Goal: Information Seeking & Learning: Learn about a topic

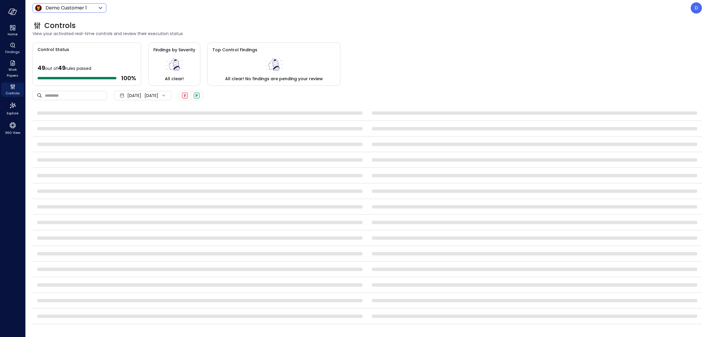
click at [78, 7] on body "Home Findings Work Papers Controls Explore 360 View Demo Customer 1 ***** ​ D C…" at bounding box center [354, 168] width 709 height 337
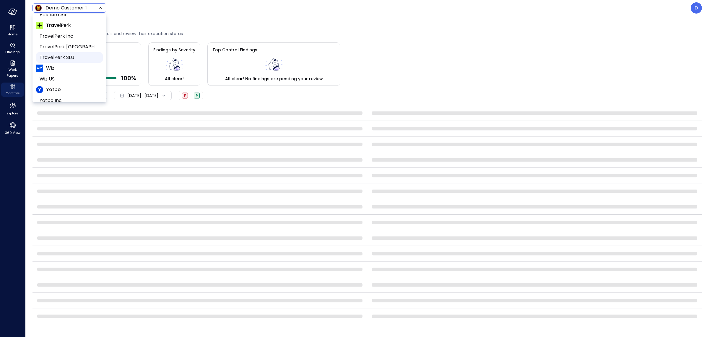
scroll to position [132, 0]
click at [53, 63] on span "Wiz US" at bounding box center [69, 62] width 58 height 7
type input "******"
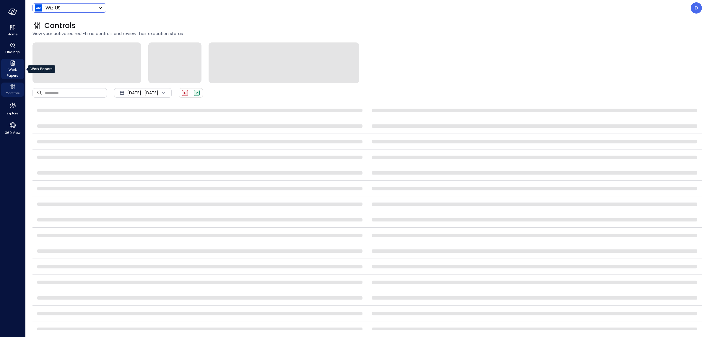
click at [16, 68] on span "Work Papers" at bounding box center [13, 73] width 18 height 12
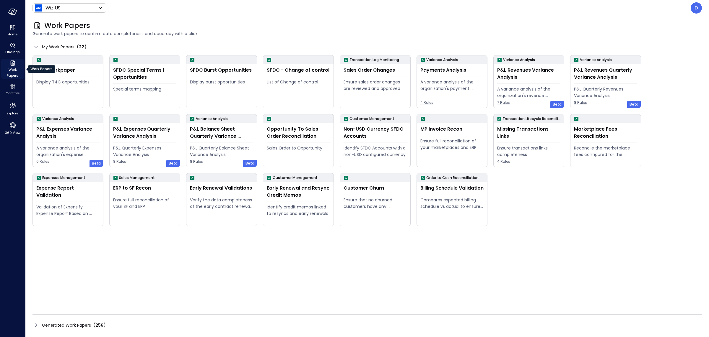
click at [16, 68] on span "Work Papers" at bounding box center [13, 73] width 18 height 12
click at [36, 324] on icon at bounding box center [36, 326] width 2 height 4
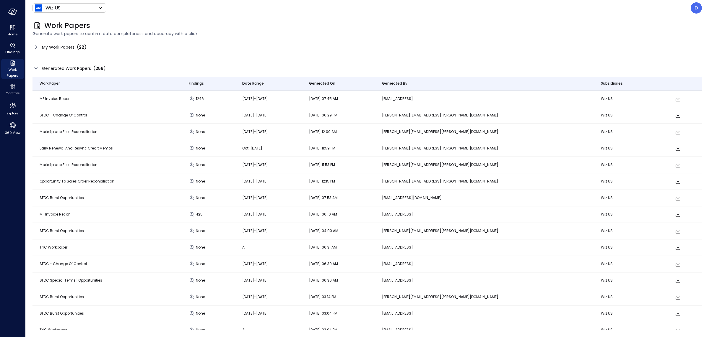
drag, startPoint x: 361, startPoint y: 199, endPoint x: 428, endPoint y: 199, distance: 66.4
click at [375, 199] on td "Oct 01, 2025 07:53 AM" at bounding box center [338, 198] width 73 height 17
drag, startPoint x: 272, startPoint y: 198, endPoint x: 309, endPoint y: 199, distance: 37.2
click at [309, 199] on tr "SFDC Burst Opportunities None Sep 1 2025-Oct 1 2025 Oct 01, 2025 07:53 AM almog…" at bounding box center [366, 198] width 669 height 17
drag, startPoint x: 361, startPoint y: 199, endPoint x: 420, endPoint y: 195, distance: 59.5
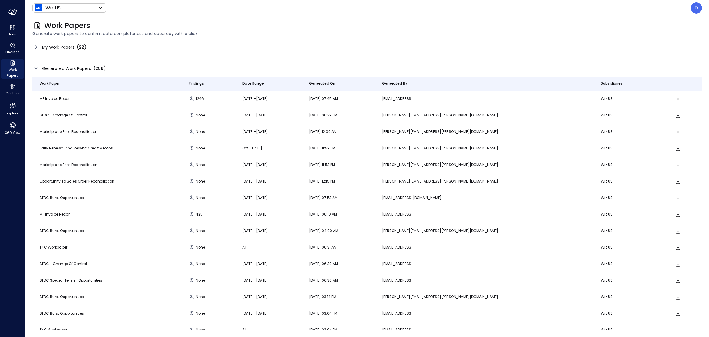
click at [375, 195] on td "Oct 01, 2025 07:53 AM" at bounding box center [338, 198] width 73 height 17
click at [35, 45] on icon at bounding box center [35, 47] width 7 height 7
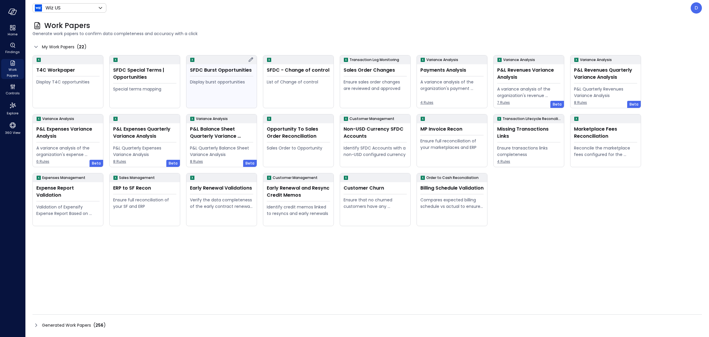
click at [237, 88] on div "Display burst opportunities" at bounding box center [221, 92] width 63 height 27
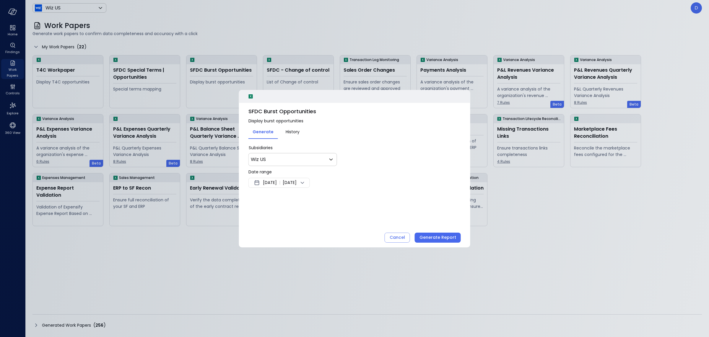
click at [296, 182] on span "[DATE]" at bounding box center [290, 183] width 14 height 7
click at [294, 218] on button "1" at bounding box center [293, 219] width 6 height 6
click at [316, 249] on button "31" at bounding box center [318, 248] width 6 height 6
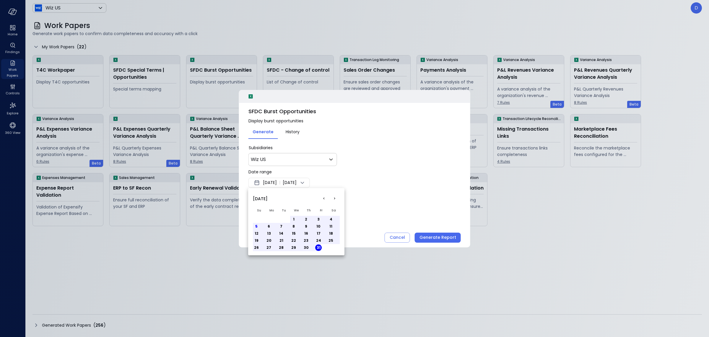
click at [396, 185] on div at bounding box center [354, 168] width 709 height 337
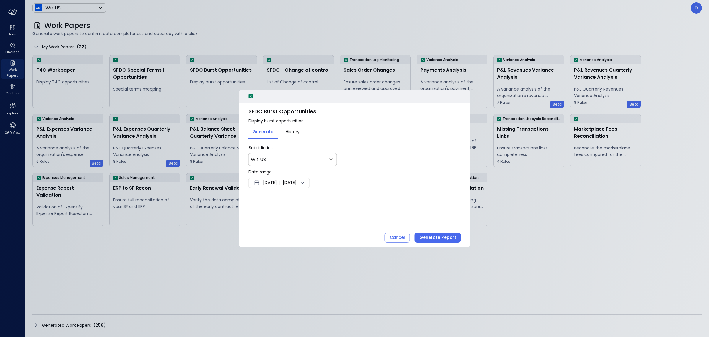
click at [308, 176] on div "Date range Sep 28, 2025 | Oct 31, 2025" at bounding box center [354, 178] width 212 height 19
click at [296, 182] on span "Oct 31, 2025" at bounding box center [290, 183] width 14 height 7
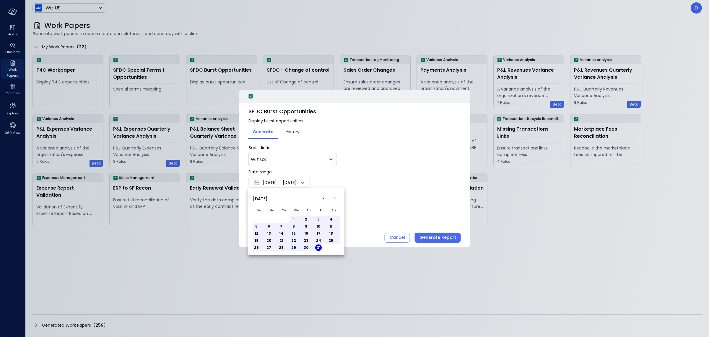
click at [326, 199] on button "<" at bounding box center [323, 199] width 11 height 11
click at [269, 220] on button "1" at bounding box center [268, 219] width 6 height 6
click at [281, 248] on button "30" at bounding box center [281, 248] width 6 height 6
click at [394, 206] on div at bounding box center [354, 168] width 709 height 337
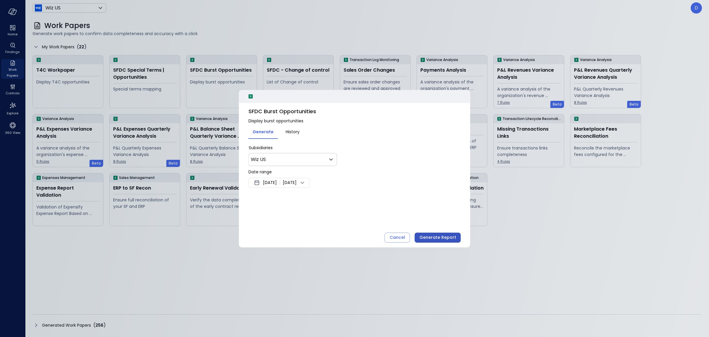
click at [427, 237] on div "Generate Report" at bounding box center [437, 237] width 37 height 7
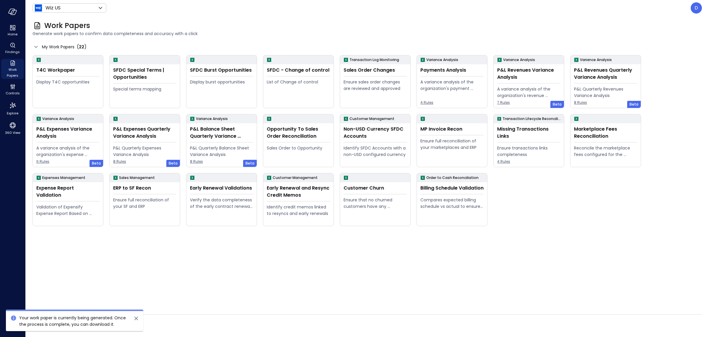
click at [135, 320] on icon "close" at bounding box center [136, 318] width 7 height 7
click at [247, 96] on div "Display burst opportunities" at bounding box center [221, 92] width 63 height 27
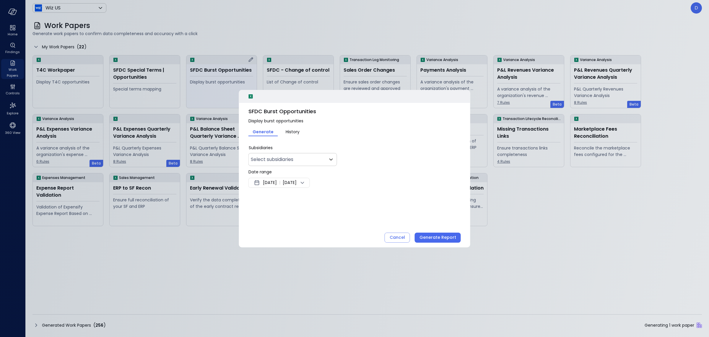
type input "**"
click at [295, 188] on div "Sep 28, 2025 | Oct 5, 2025" at bounding box center [278, 183] width 61 height 10
click at [325, 199] on button "<" at bounding box center [323, 199] width 11 height 11
click at [267, 220] on button "1" at bounding box center [268, 219] width 6 height 6
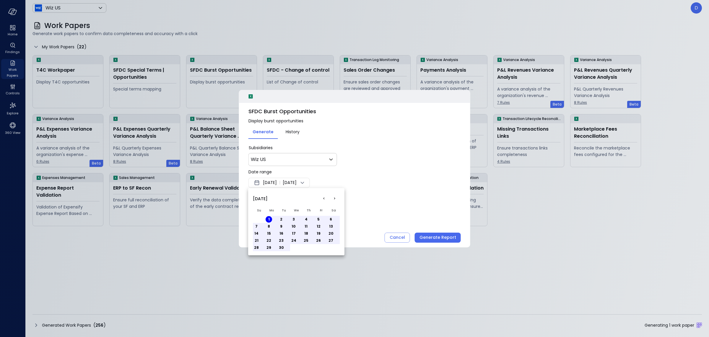
click at [335, 197] on button ">" at bounding box center [334, 199] width 11 height 11
click at [306, 218] on button "2" at bounding box center [306, 219] width 6 height 6
click at [371, 215] on div at bounding box center [354, 168] width 709 height 337
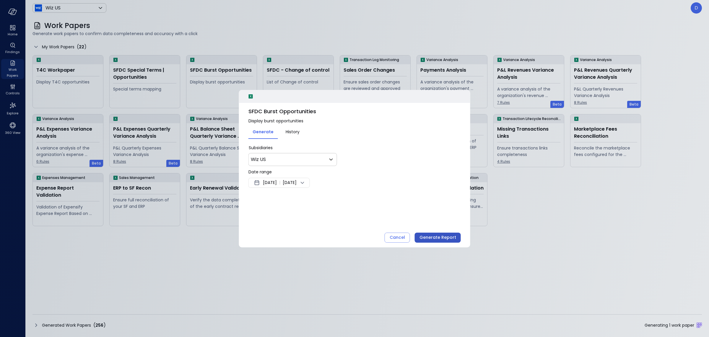
click at [437, 234] on div "Generate Report" at bounding box center [437, 237] width 37 height 7
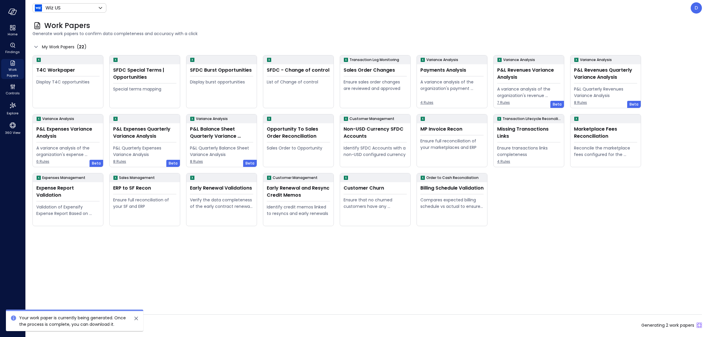
click at [137, 316] on icon "close" at bounding box center [136, 318] width 7 height 7
click at [37, 327] on icon at bounding box center [35, 325] width 7 height 7
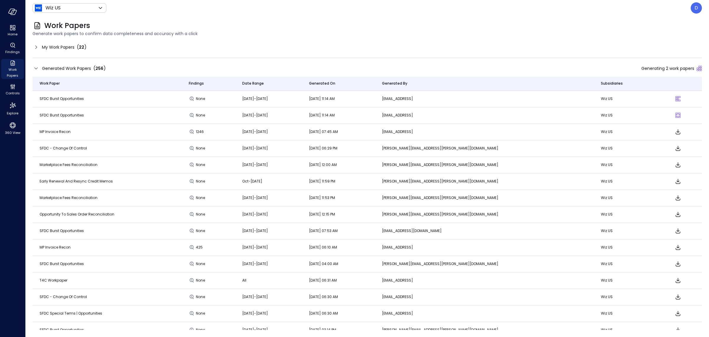
click at [132, 174] on td "Early Renewal and Resync Credit Memos" at bounding box center [106, 182] width 149 height 17
click at [674, 232] on icon "Download" at bounding box center [677, 231] width 7 height 7
click at [268, 116] on span "Sep 1 2025-Sep 30 2025" at bounding box center [255, 115] width 26 height 5
click at [263, 49] on div "My Work Papers ( 22 )" at bounding box center [366, 47] width 669 height 9
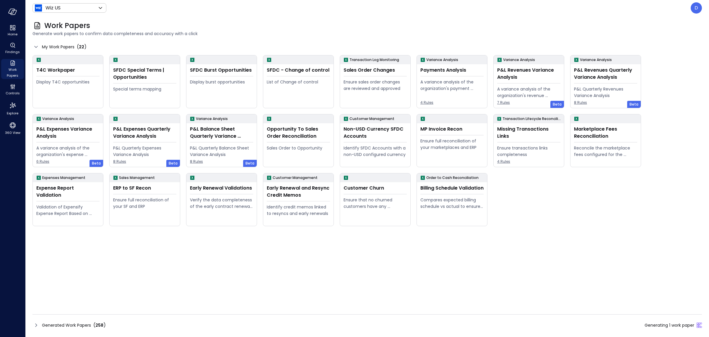
click at [37, 324] on icon at bounding box center [35, 325] width 7 height 7
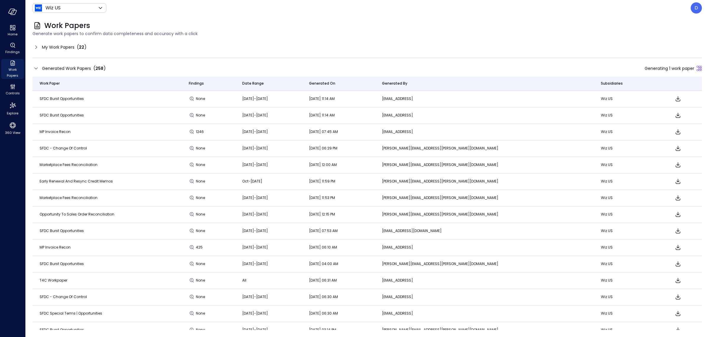
drag, startPoint x: 366, startPoint y: 232, endPoint x: 421, endPoint y: 229, distance: 55.3
click at [375, 229] on td "Oct 01, 2025 07:53 AM" at bounding box center [338, 231] width 73 height 17
drag, startPoint x: 414, startPoint y: 231, endPoint x: 353, endPoint y: 233, distance: 61.2
click at [353, 233] on tr "SFDC Burst Opportunities None Sep 1 2025-Oct 1 2025 Oct 01, 2025 07:53 AM almog…" at bounding box center [366, 231] width 669 height 17
click at [674, 117] on icon "Download" at bounding box center [677, 115] width 7 height 7
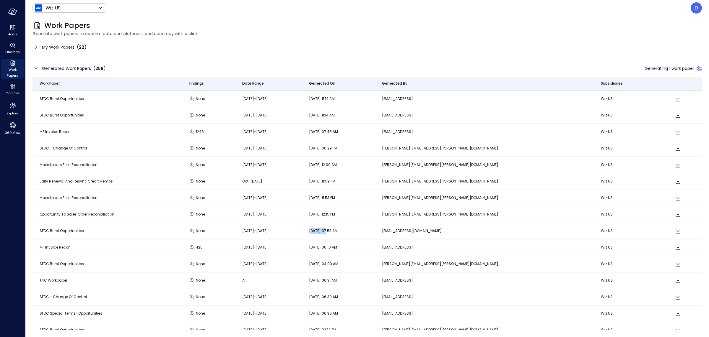
drag, startPoint x: 365, startPoint y: 231, endPoint x: 378, endPoint y: 232, distance: 13.0
click at [337, 232] on span "Oct 01, 2025 07:53 AM" at bounding box center [323, 231] width 29 height 5
click at [416, 51] on div "My Work Papers ( 22 )" at bounding box center [366, 47] width 669 height 9
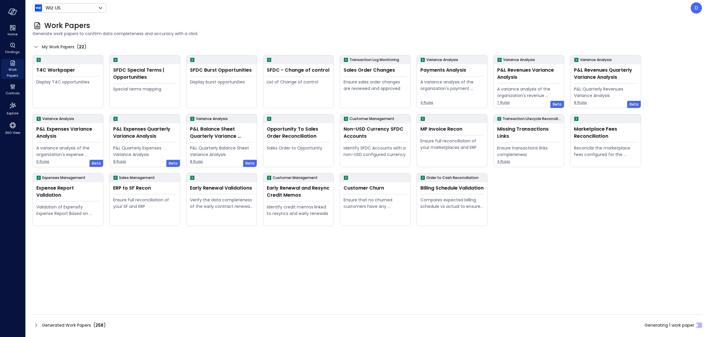
click at [38, 324] on icon at bounding box center [35, 325] width 7 height 7
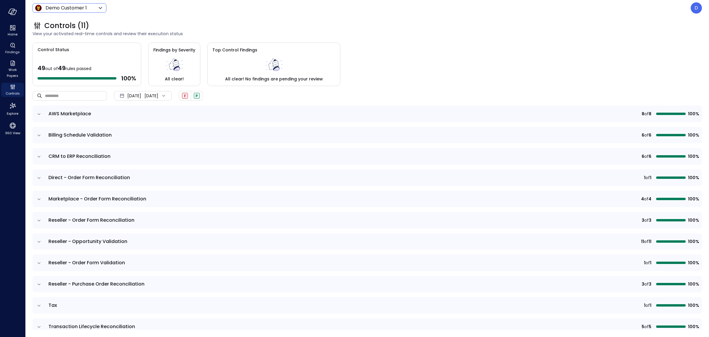
click at [74, 4] on div "Demo Customer 1 ***** ​" at bounding box center [69, 7] width 74 height 9
click at [75, 10] on body "Home Findings Work Papers Controls Explore 360 View Demo Customer 1 ***** ​ D C…" at bounding box center [354, 168] width 709 height 337
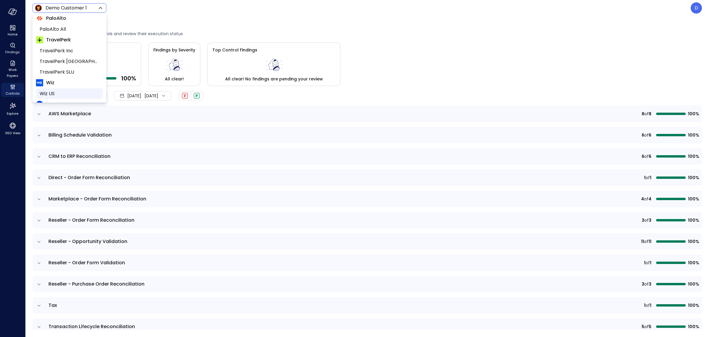
scroll to position [102, 0]
click at [48, 90] on span "Wiz US" at bounding box center [69, 93] width 58 height 7
type input "******"
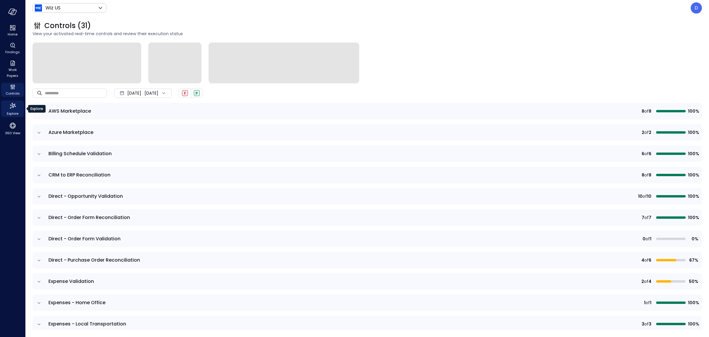
click at [14, 109] on icon "Explore" at bounding box center [12, 105] width 9 height 9
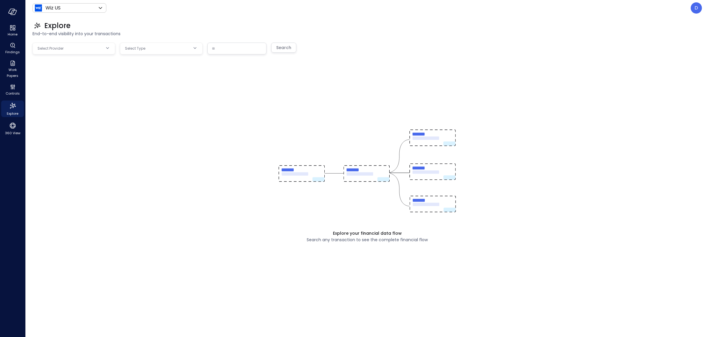
click at [70, 53] on body "Home Findings Work Papers Controls Explore 360 View Wiz US ****** ​ D Explore E…" at bounding box center [354, 168] width 709 height 337
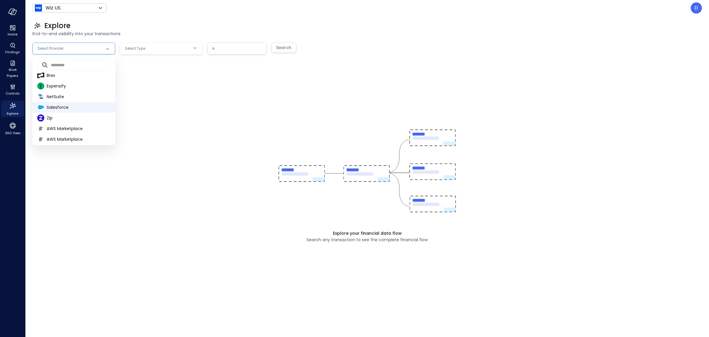
click at [59, 107] on span "Salesforce" at bounding box center [79, 107] width 64 height 6
type input "**********"
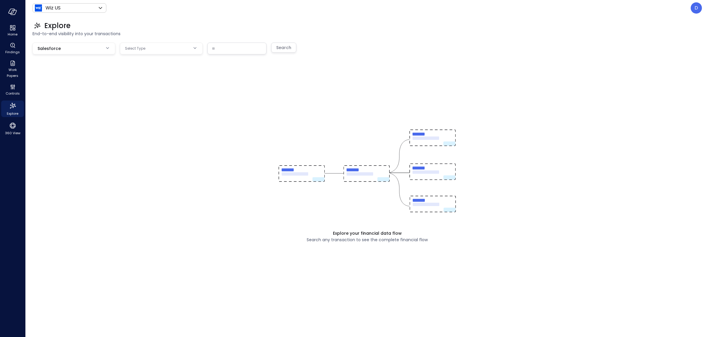
click at [158, 52] on body "**********" at bounding box center [354, 168] width 709 height 337
click at [152, 75] on span "Opportunity" at bounding box center [161, 75] width 73 height 6
type input "***"
click at [216, 51] on input "text" at bounding box center [237, 48] width 58 height 11
paste input "**********"
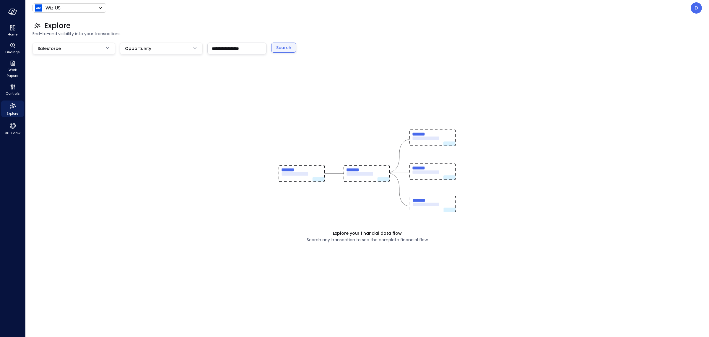
click at [278, 47] on div "Search" at bounding box center [283, 47] width 15 height 7
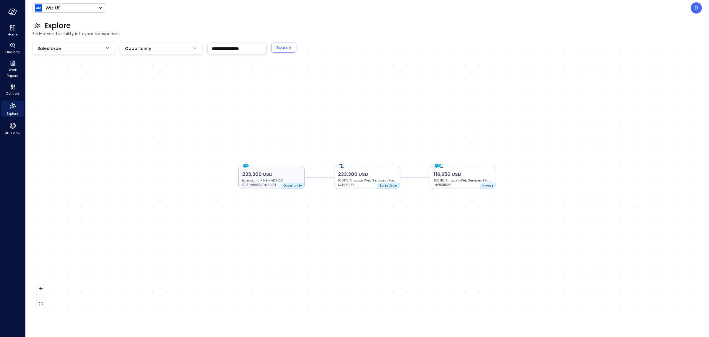
click at [286, 175] on p "233,300 USD" at bounding box center [271, 174] width 58 height 7
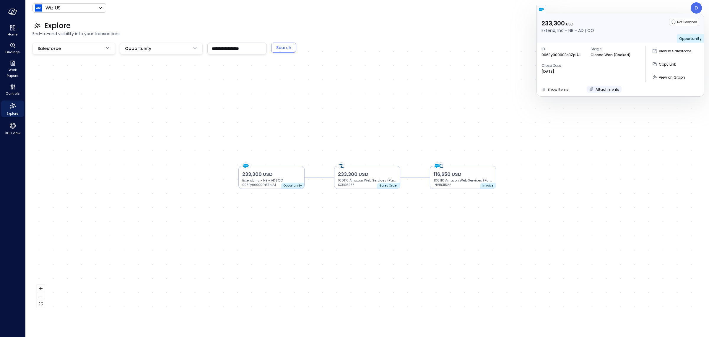
click at [609, 86] on div "Attachments" at bounding box center [607, 89] width 24 height 6
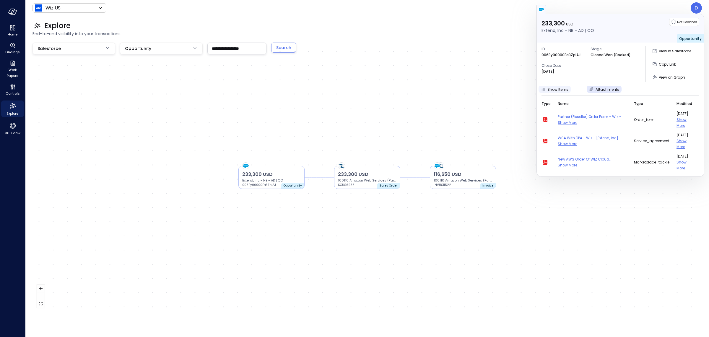
click at [553, 86] on div "Show Items" at bounding box center [557, 89] width 21 height 6
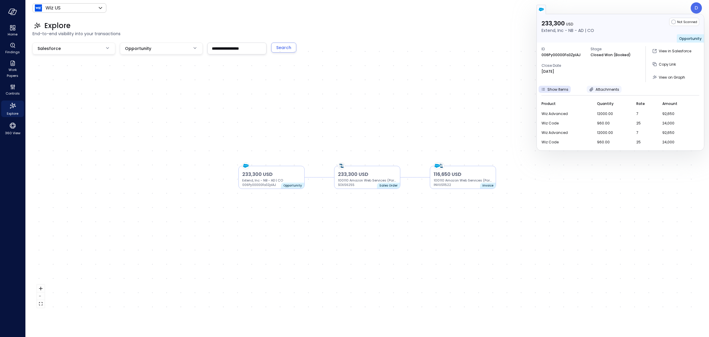
click at [604, 89] on span "Attachments" at bounding box center [607, 89] width 24 height 5
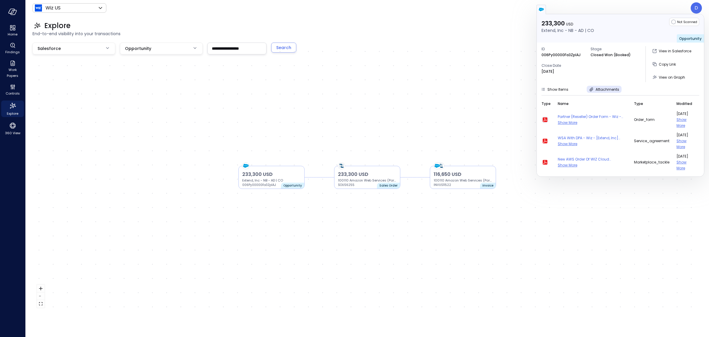
click at [546, 117] on icon "button" at bounding box center [544, 119] width 5 height 5
click at [218, 46] on input "**********" at bounding box center [237, 48] width 58 height 11
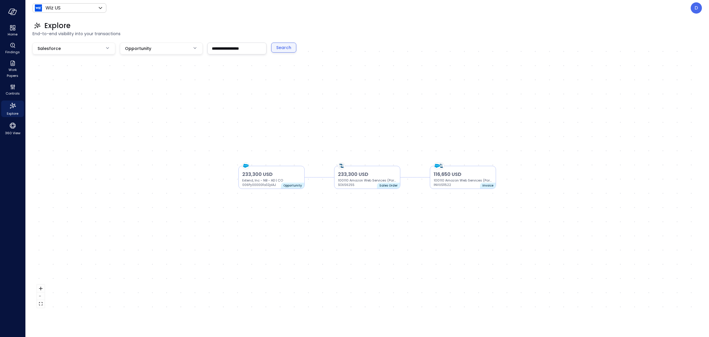
type input "**********"
click at [277, 48] on div "Search" at bounding box center [283, 47] width 15 height 7
click at [285, 183] on p "Opportunity" at bounding box center [292, 185] width 19 height 5
click at [275, 175] on p "26,000 USD" at bounding box center [271, 173] width 58 height 7
click at [255, 182] on p "006Py00000DI73aIAD" at bounding box center [259, 184] width 35 height 5
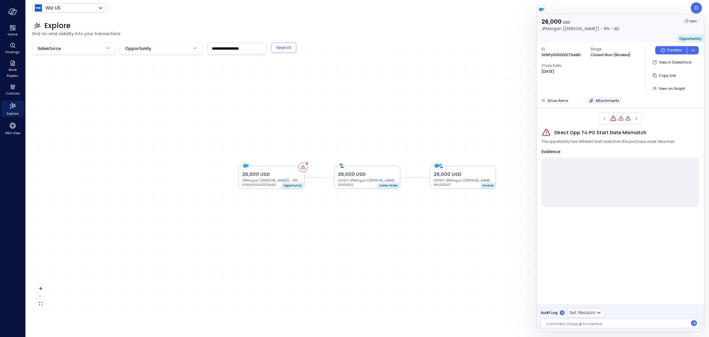
click at [600, 98] on span "Attachments" at bounding box center [607, 100] width 24 height 5
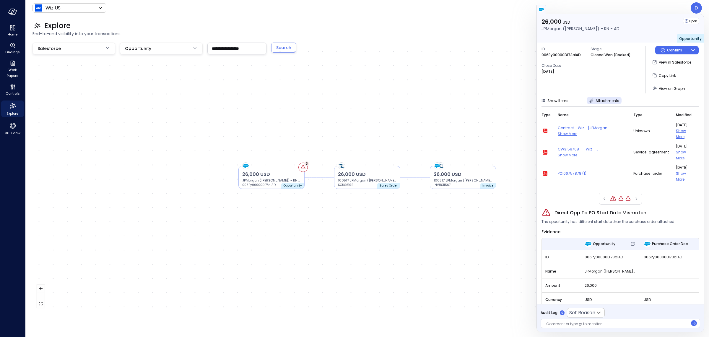
click at [573, 132] on span "Show More" at bounding box center [566, 133] width 19 height 5
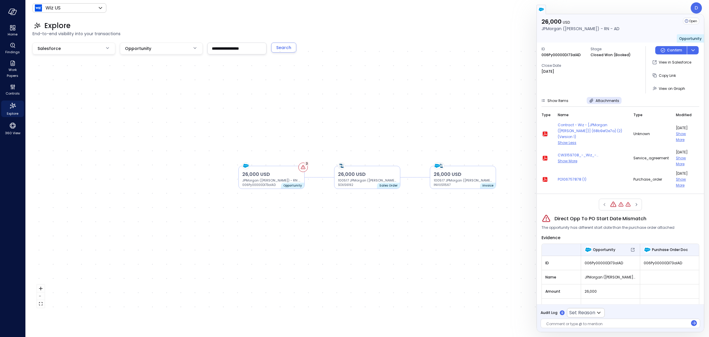
click at [543, 131] on icon "button" at bounding box center [544, 133] width 5 height 5
click at [544, 156] on icon "button" at bounding box center [544, 158] width 5 height 5
